Goal: Task Accomplishment & Management: Manage account settings

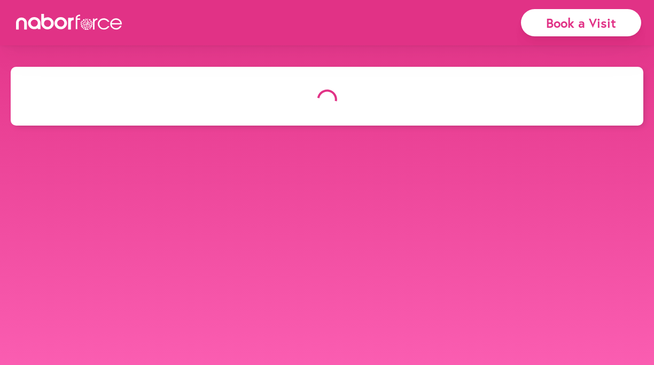
select select "*"
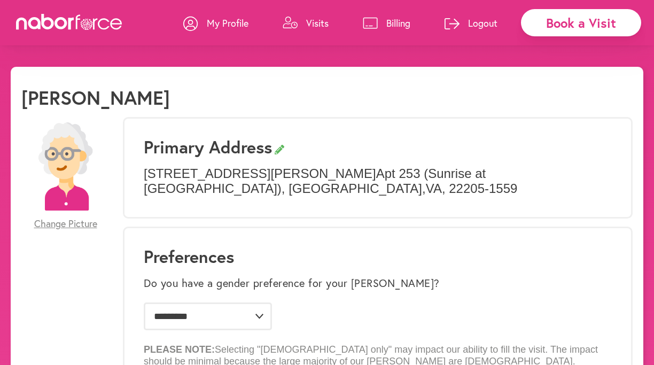
click at [315, 17] on p "Visits" at bounding box center [317, 23] width 22 height 13
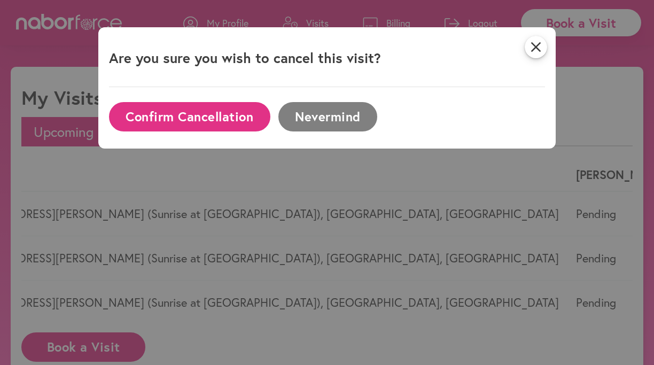
click at [186, 115] on button "Confirm Cancellation" at bounding box center [189, 116] width 161 height 29
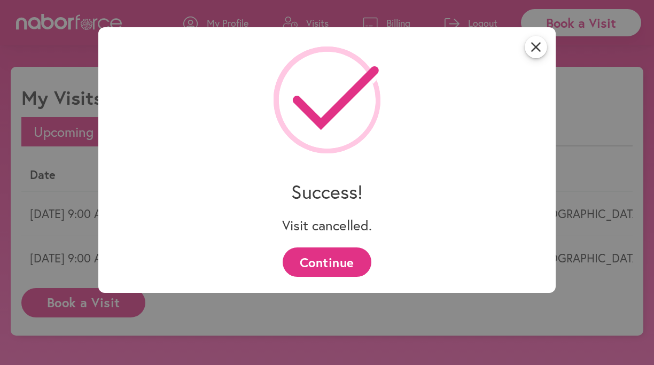
click at [326, 265] on button "Continue" at bounding box center [327, 262] width 88 height 29
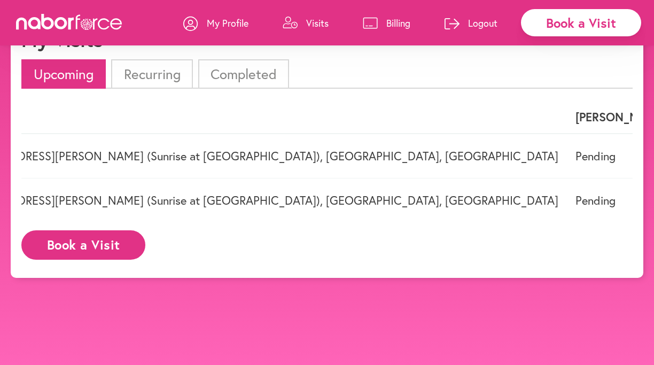
scroll to position [0, 204]
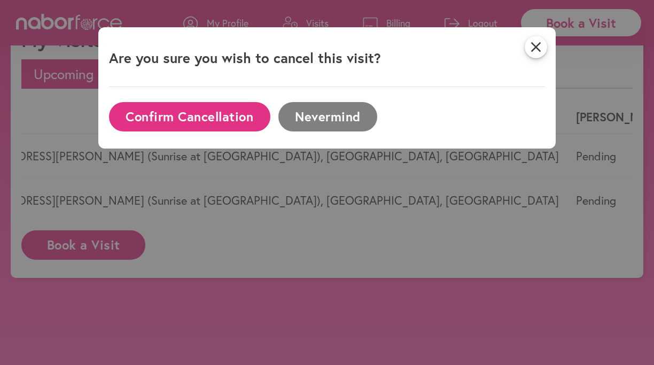
click at [174, 110] on button "Confirm Cancellation" at bounding box center [189, 116] width 161 height 29
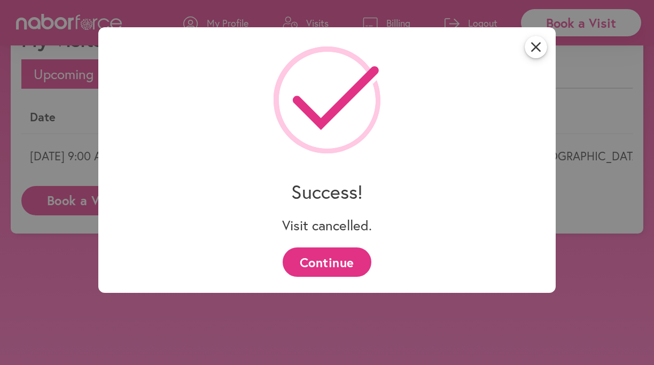
click at [326, 261] on button "Continue" at bounding box center [327, 262] width 88 height 29
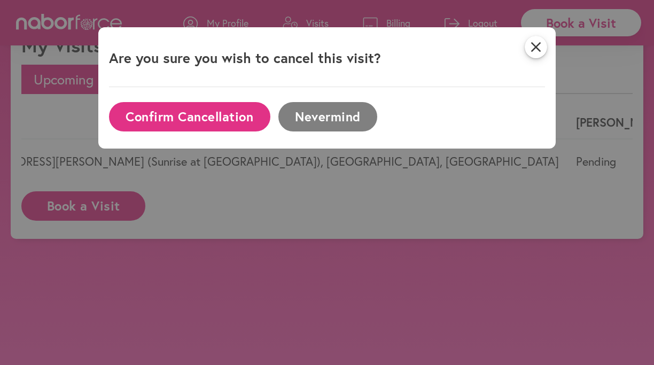
click at [183, 117] on button "Confirm Cancellation" at bounding box center [189, 116] width 161 height 29
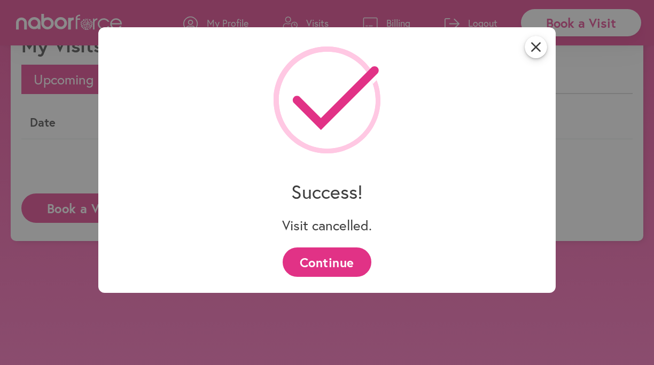
click at [325, 262] on button "Continue" at bounding box center [327, 262] width 88 height 29
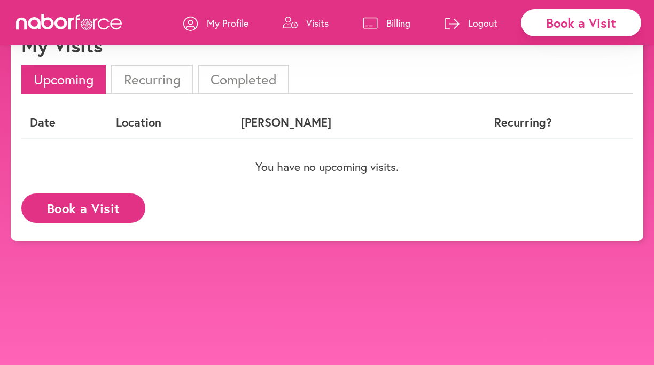
click at [571, 16] on div "Book a Visit" at bounding box center [581, 22] width 120 height 27
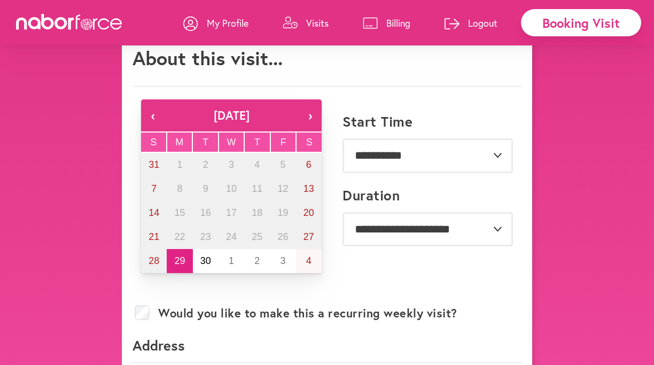
scroll to position [57, 0]
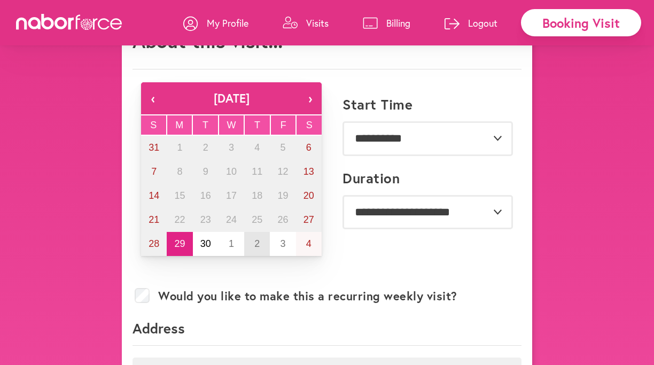
click at [258, 243] on abbr "2" at bounding box center [256, 243] width 5 height 11
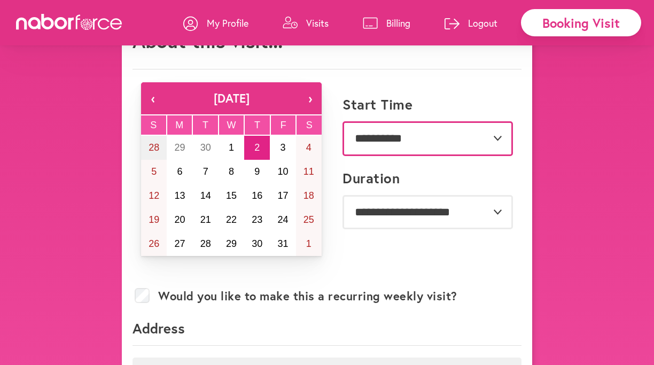
select select "*******"
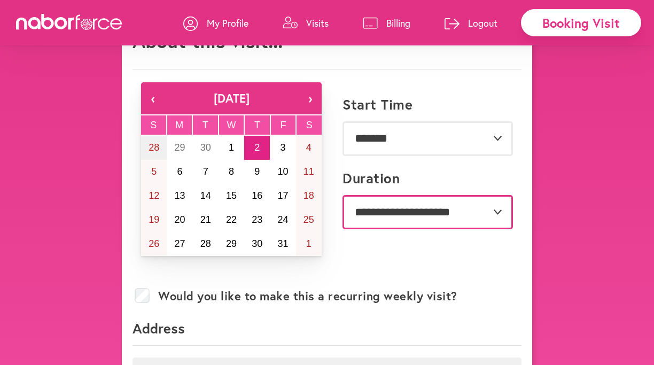
select select "***"
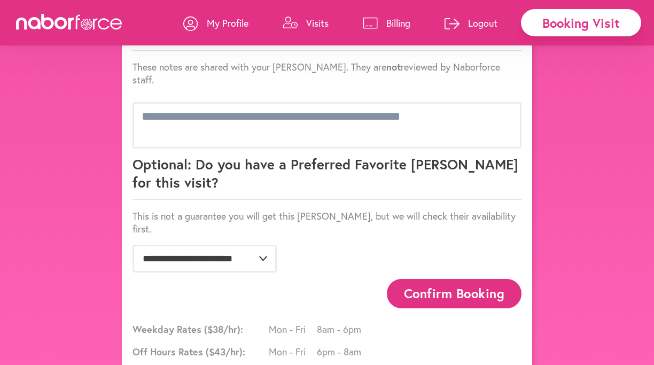
scroll to position [647, 0]
